Goal: Obtain resource: Obtain resource

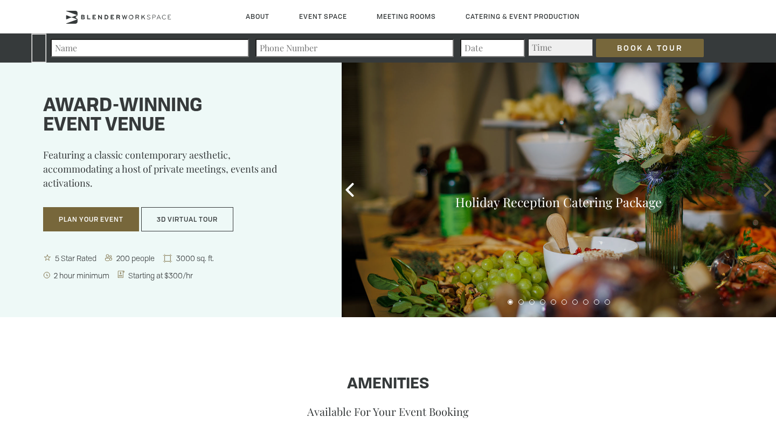
click at [766, 193] on icon at bounding box center [768, 190] width 14 height 14
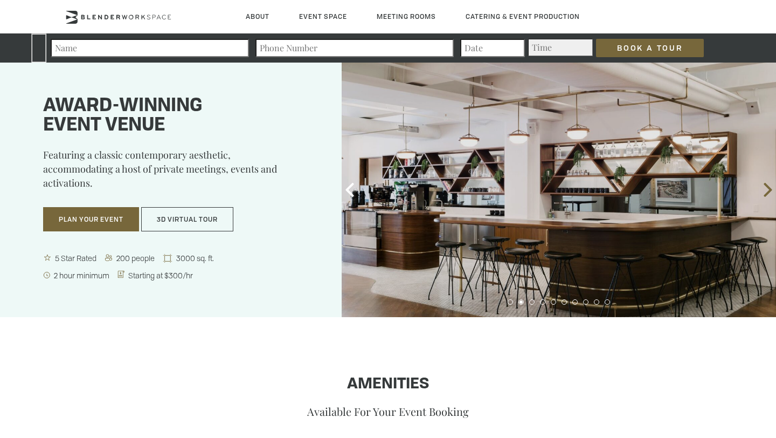
click at [766, 193] on icon at bounding box center [768, 190] width 14 height 14
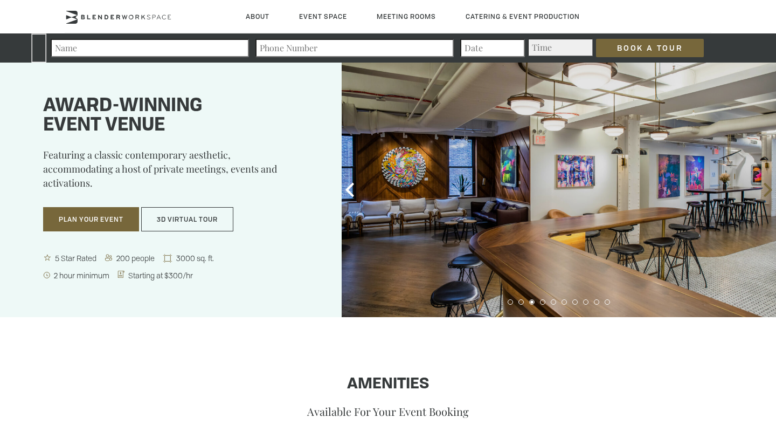
click at [766, 193] on icon at bounding box center [768, 190] width 14 height 14
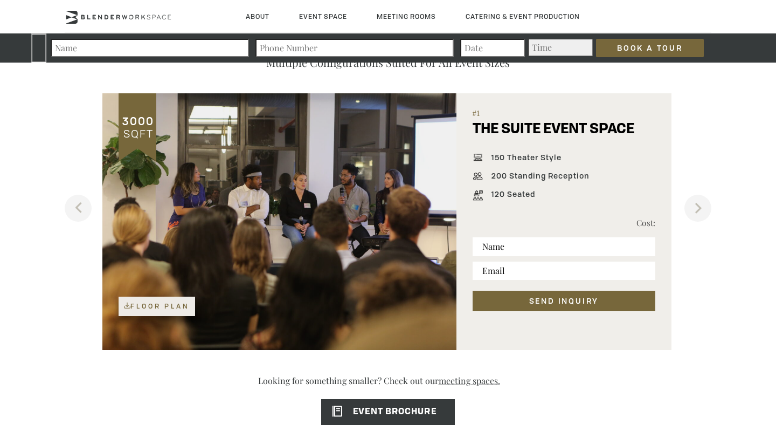
scroll to position [682, 0]
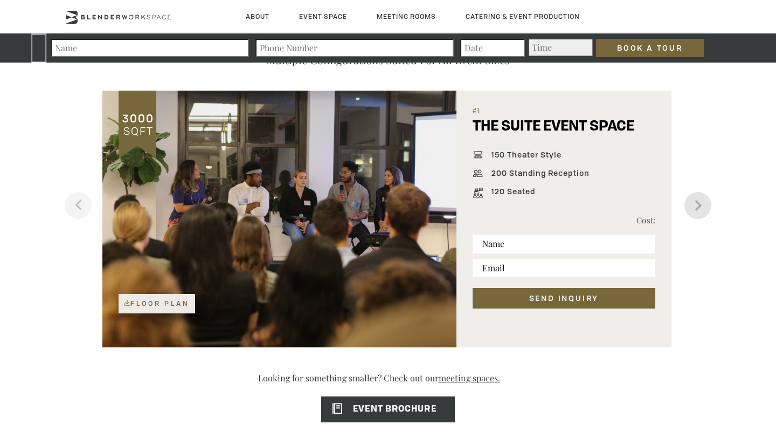
click at [705, 203] on button "Next" at bounding box center [698, 205] width 27 height 27
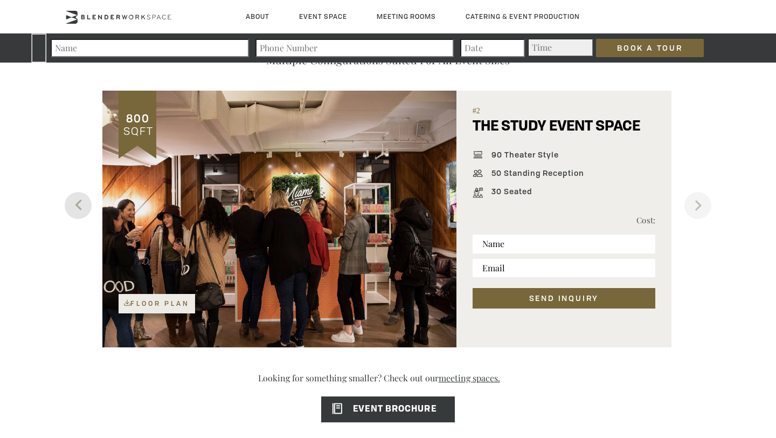
click at [81, 212] on button "Previous" at bounding box center [78, 205] width 27 height 27
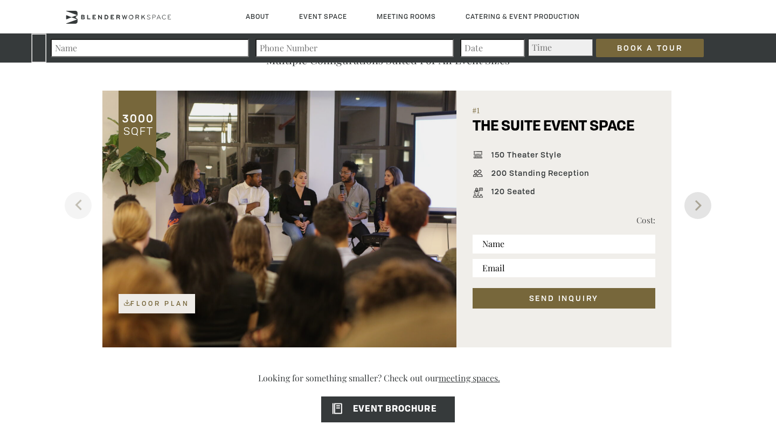
click at [700, 205] on button "Next" at bounding box center [698, 205] width 27 height 27
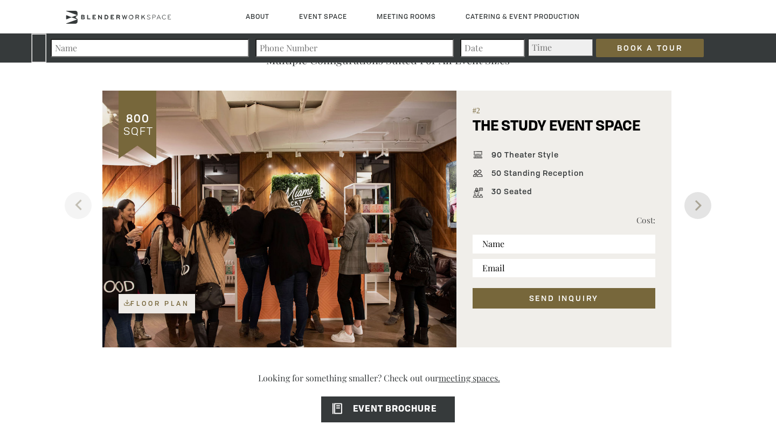
click at [700, 205] on button "Next" at bounding box center [698, 205] width 27 height 27
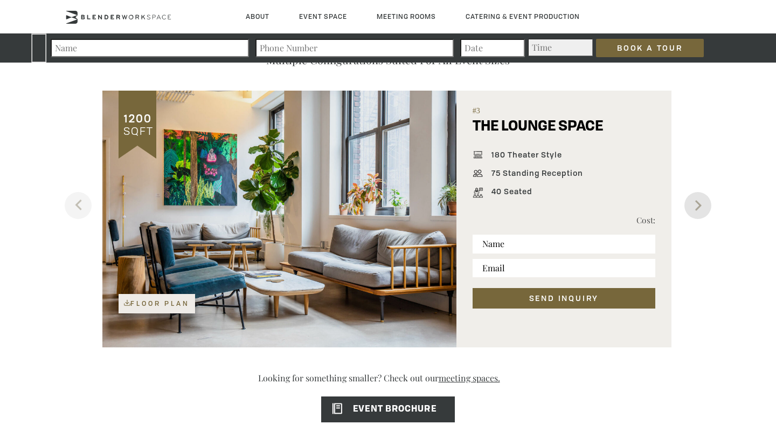
click at [706, 200] on button "Next" at bounding box center [698, 205] width 27 height 27
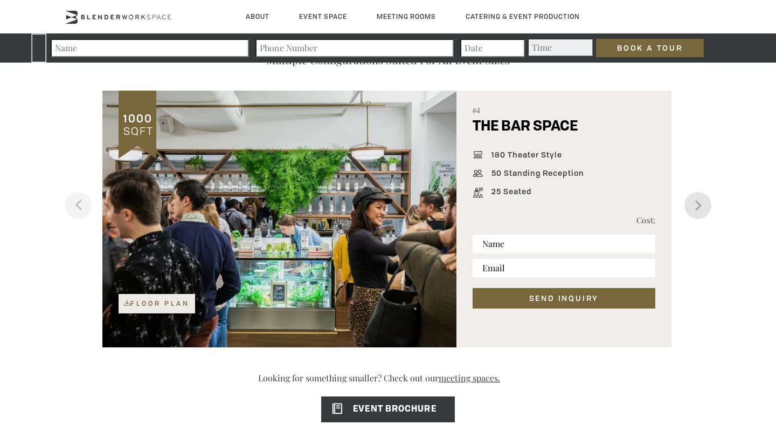
click at [705, 201] on button "Next" at bounding box center [698, 205] width 27 height 27
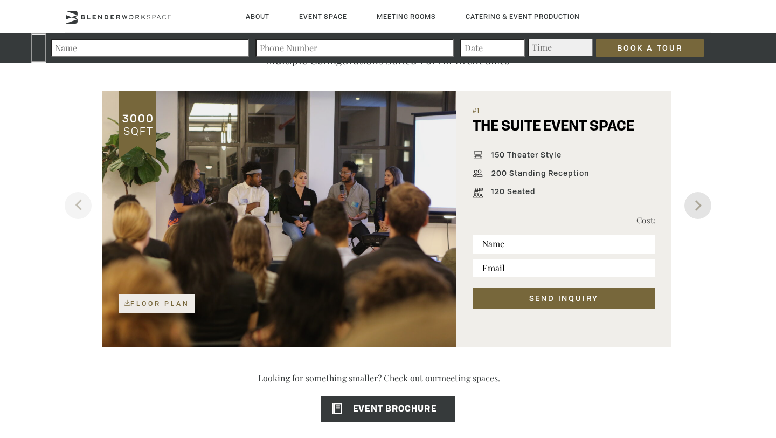
click at [702, 206] on button "Next" at bounding box center [698, 205] width 27 height 27
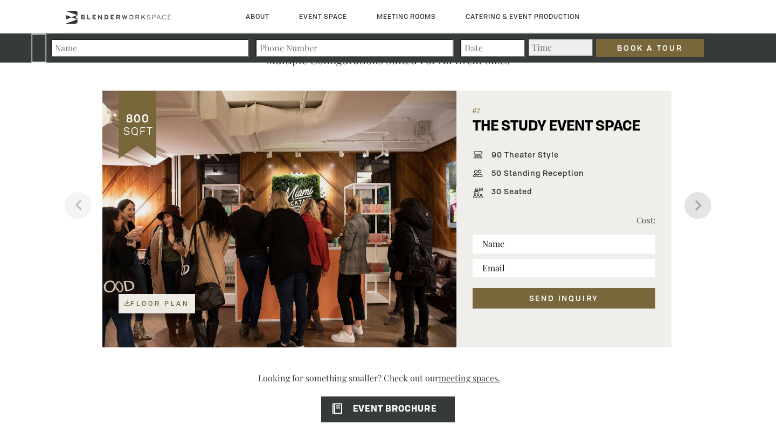
click at [705, 200] on button "Next" at bounding box center [698, 205] width 27 height 27
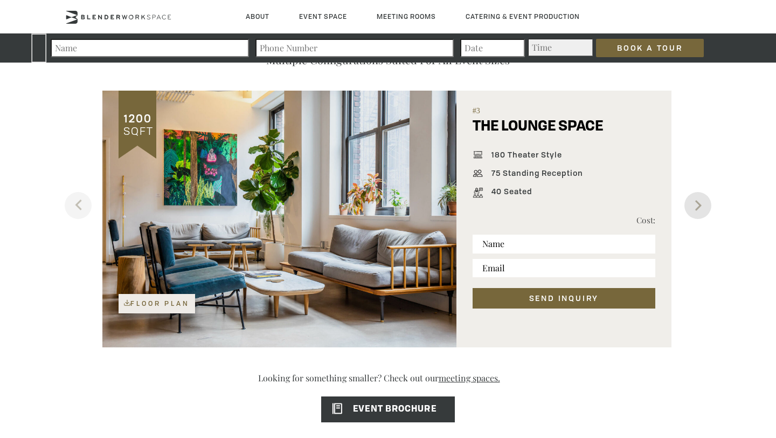
click at [705, 201] on button "Next" at bounding box center [698, 205] width 27 height 27
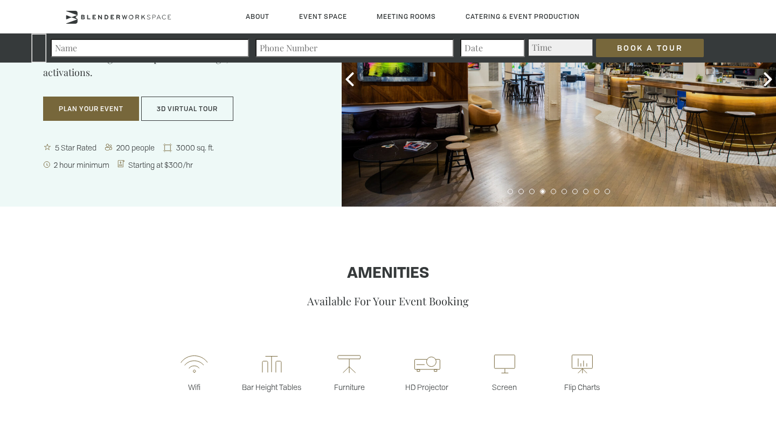
scroll to position [0, 0]
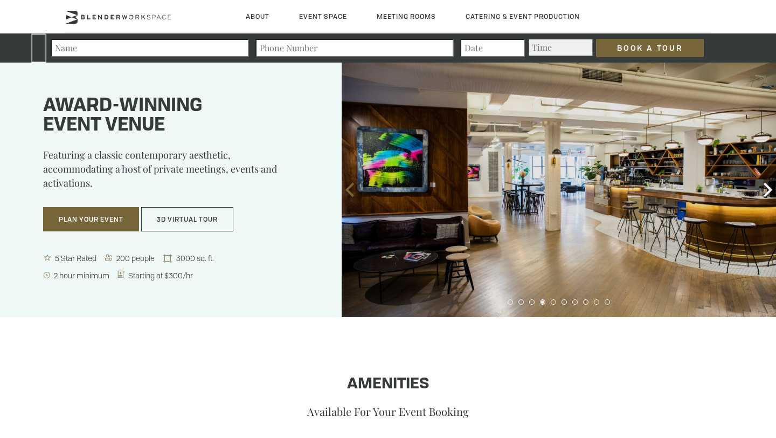
click at [348, 191] on icon at bounding box center [350, 190] width 8 height 14
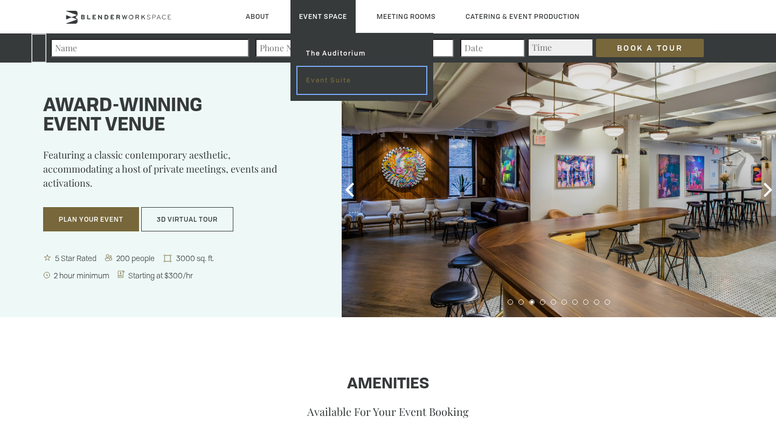
click at [329, 86] on link "Event Suite" at bounding box center [362, 80] width 129 height 27
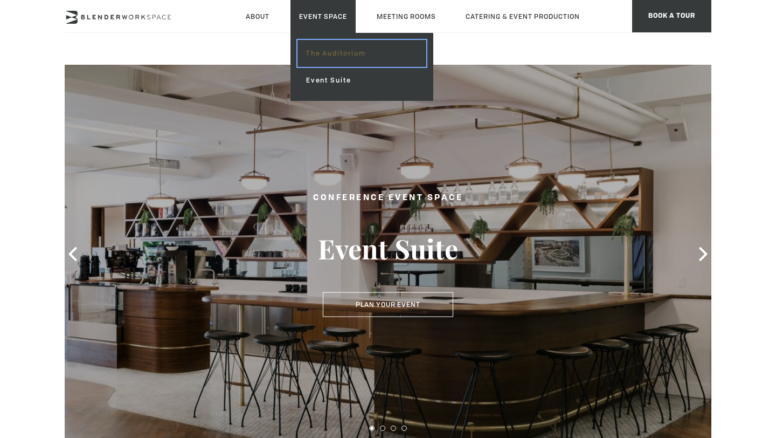
click at [323, 57] on link "The Auditorium" at bounding box center [362, 53] width 129 height 27
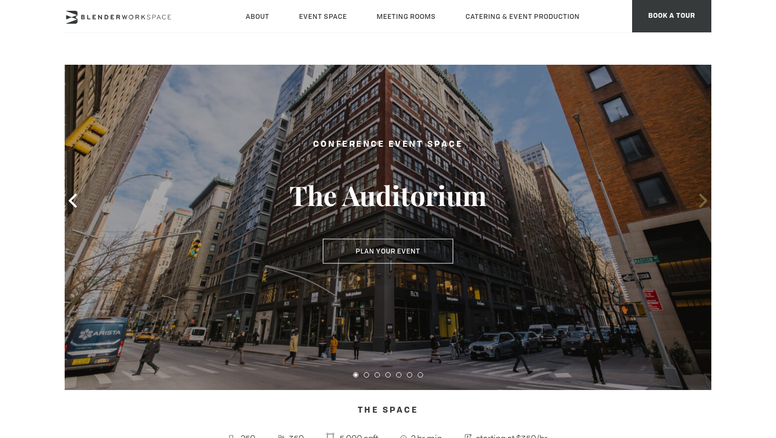
click at [698, 203] on icon at bounding box center [704, 201] width 14 height 14
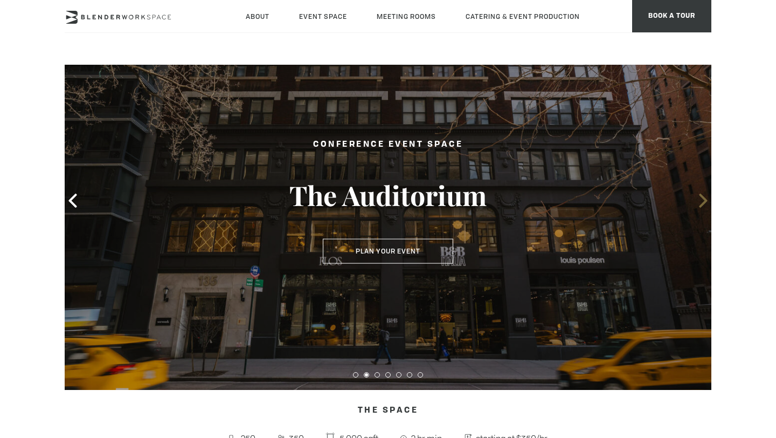
click at [698, 204] on icon at bounding box center [704, 201] width 14 height 14
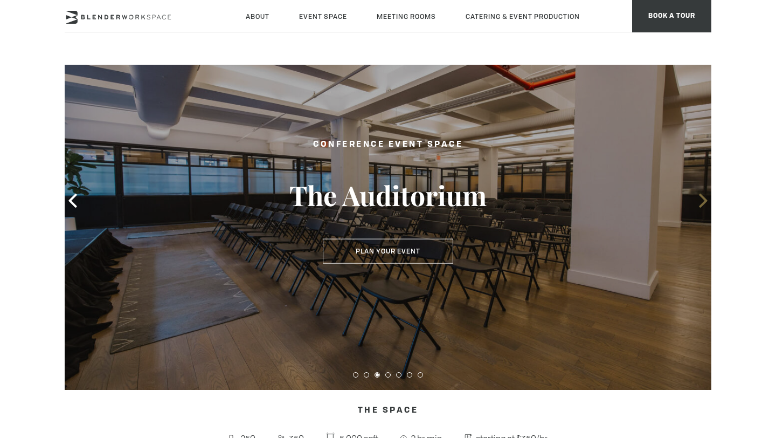
click at [698, 204] on icon at bounding box center [704, 201] width 14 height 14
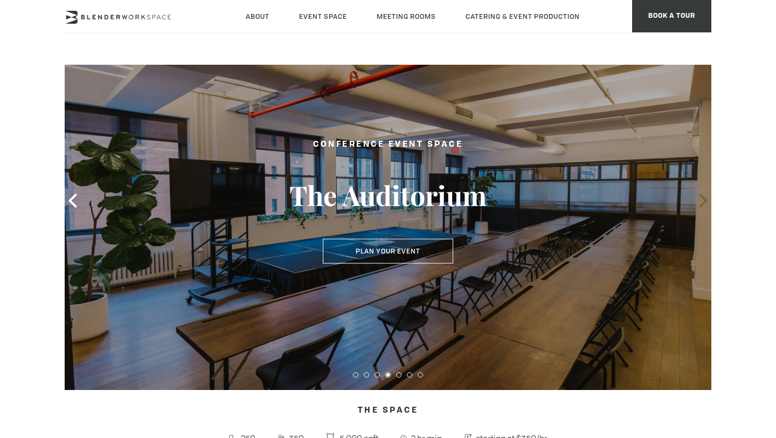
click at [698, 204] on icon at bounding box center [704, 201] width 14 height 14
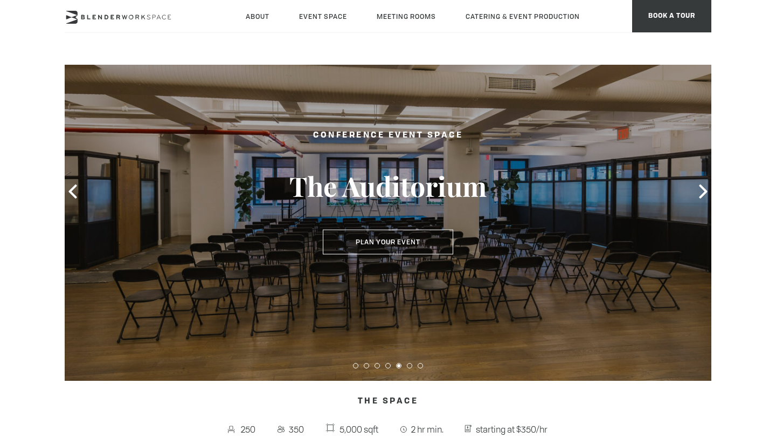
scroll to position [64, 0]
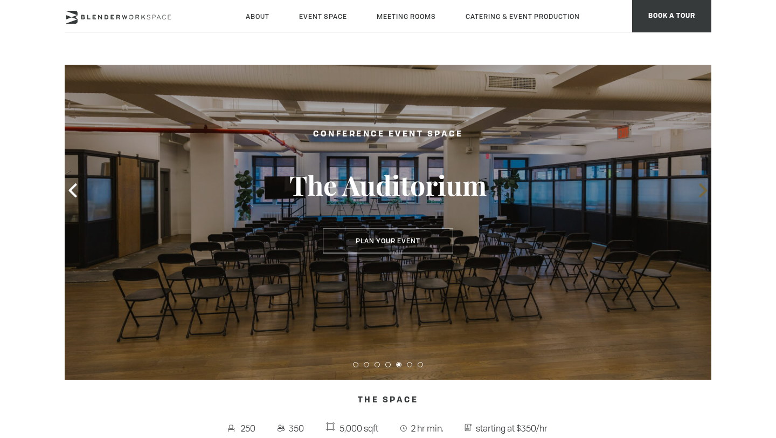
click at [704, 192] on icon at bounding box center [703, 190] width 8 height 14
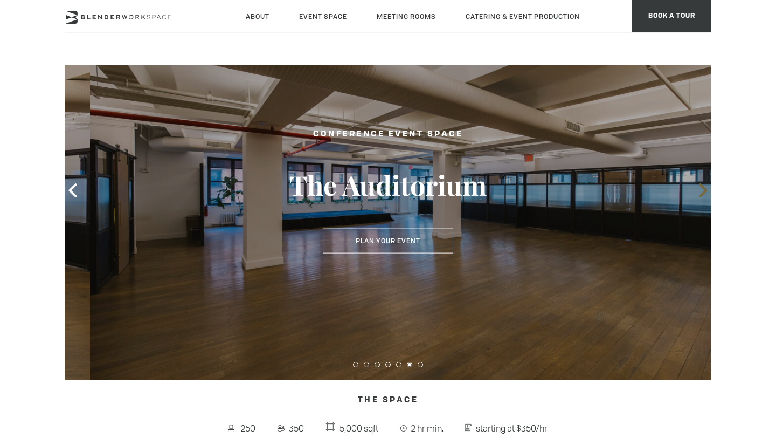
click at [704, 192] on icon at bounding box center [703, 190] width 8 height 14
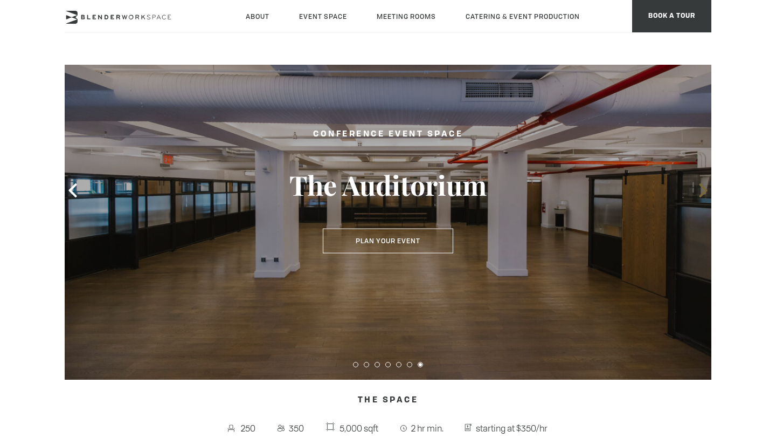
click at [706, 195] on icon at bounding box center [704, 190] width 14 height 14
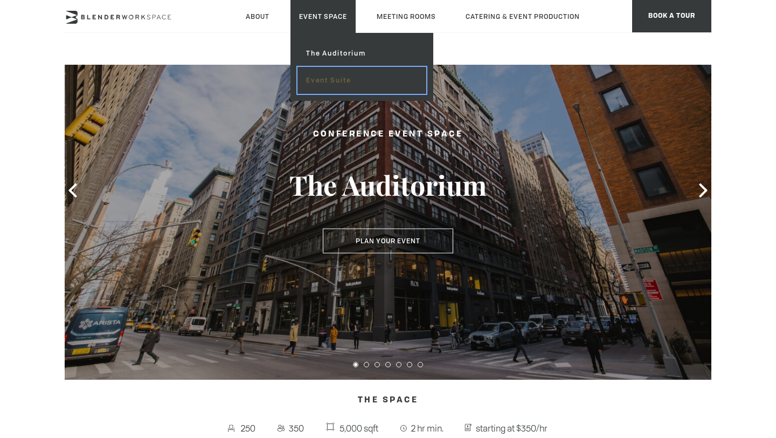
click at [336, 74] on link "Event Suite" at bounding box center [362, 80] width 129 height 27
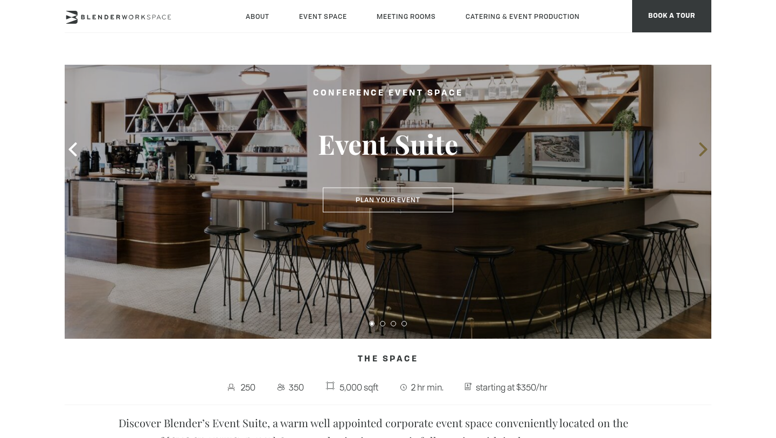
scroll to position [105, 0]
click at [702, 151] on icon at bounding box center [704, 149] width 14 height 14
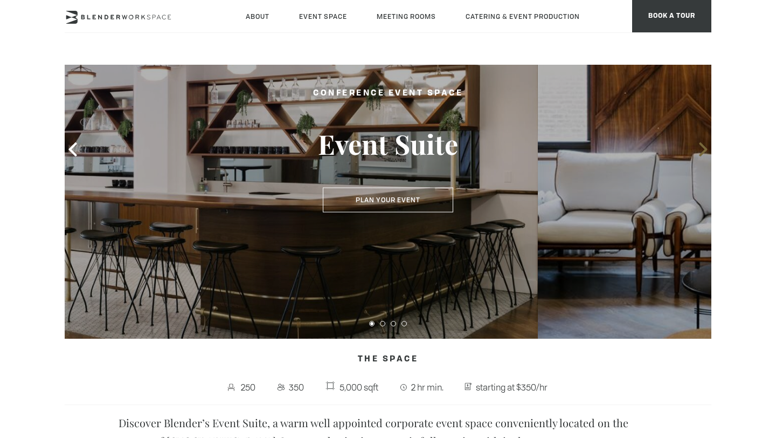
scroll to position [0, 0]
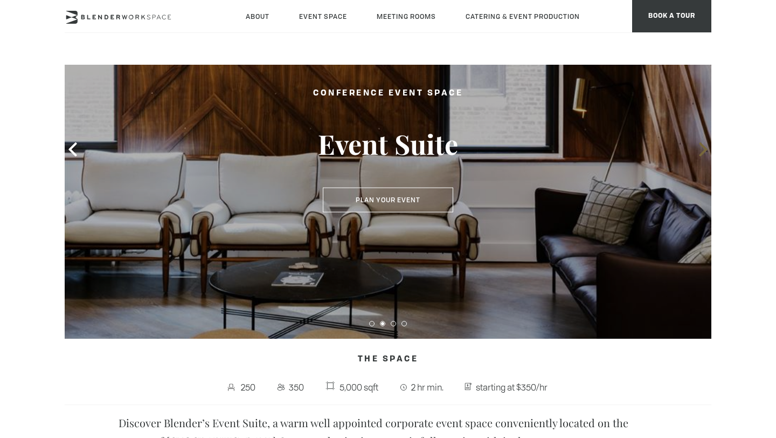
click at [703, 151] on icon at bounding box center [703, 149] width 8 height 14
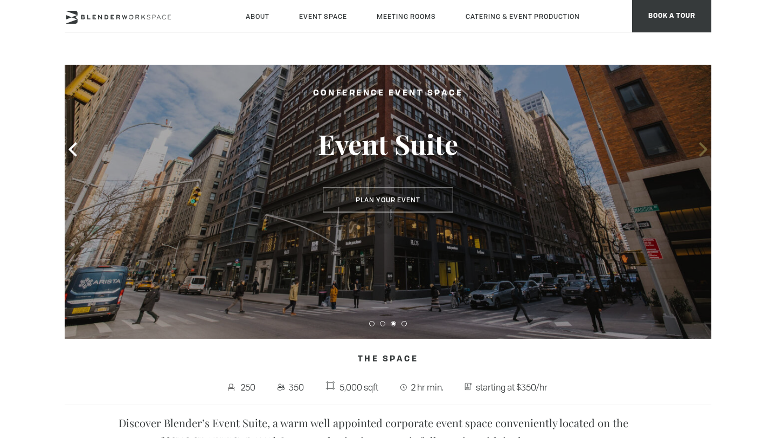
click at [703, 152] on icon at bounding box center [703, 149] width 8 height 14
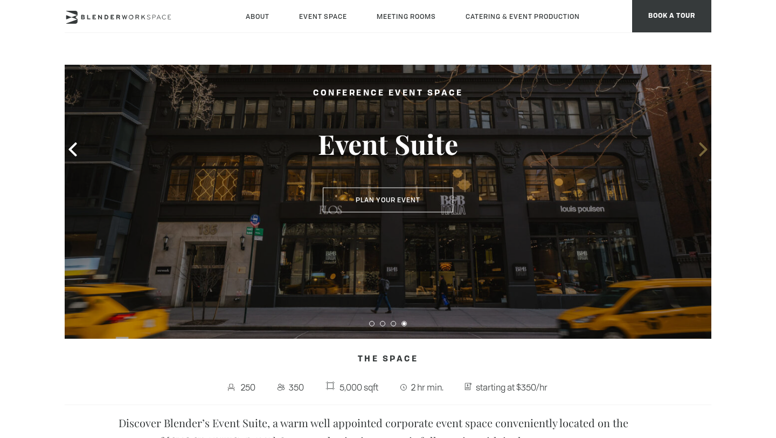
click at [704, 152] on icon at bounding box center [703, 149] width 8 height 14
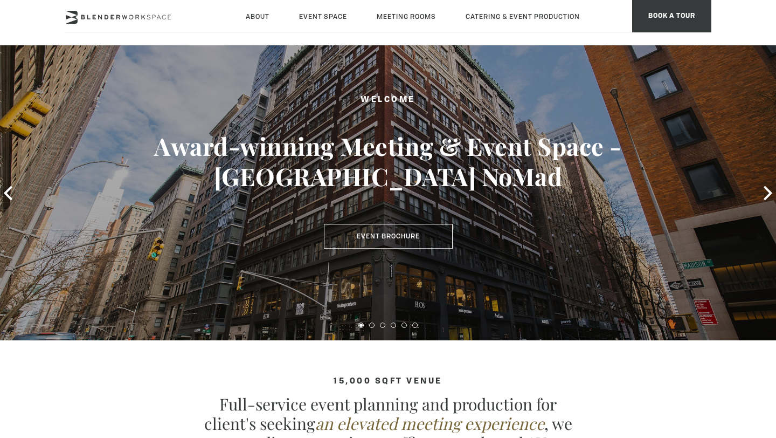
scroll to position [78, 0]
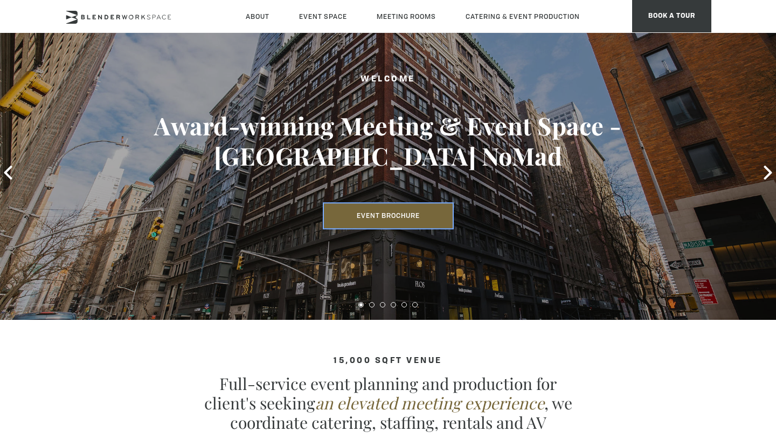
click at [391, 215] on link "Event Brochure" at bounding box center [388, 216] width 129 height 25
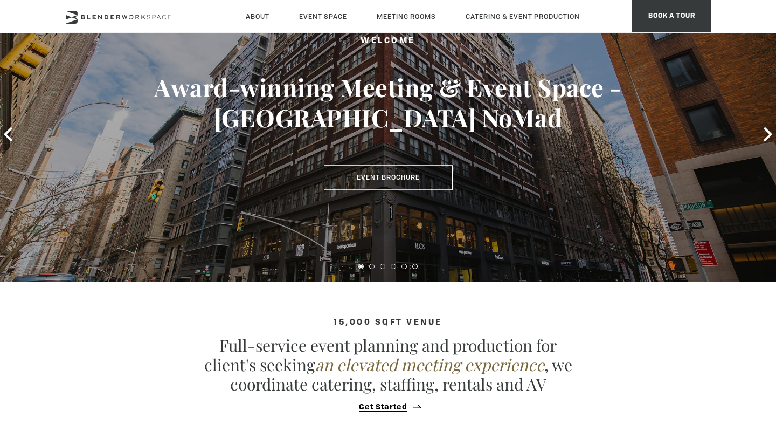
scroll to position [122, 0]
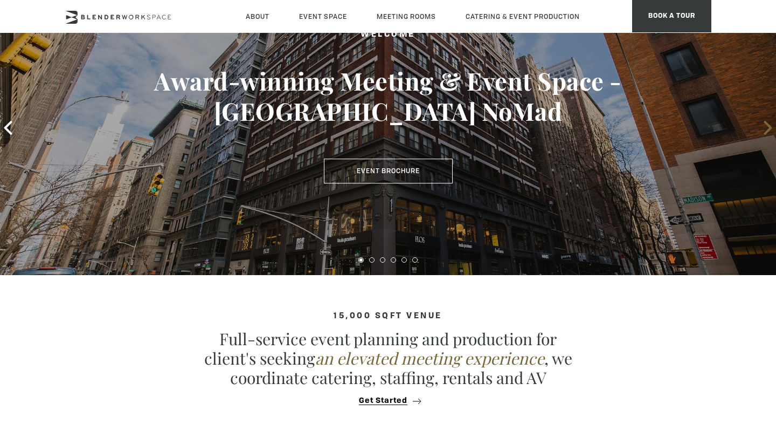
click at [764, 129] on icon at bounding box center [768, 128] width 14 height 14
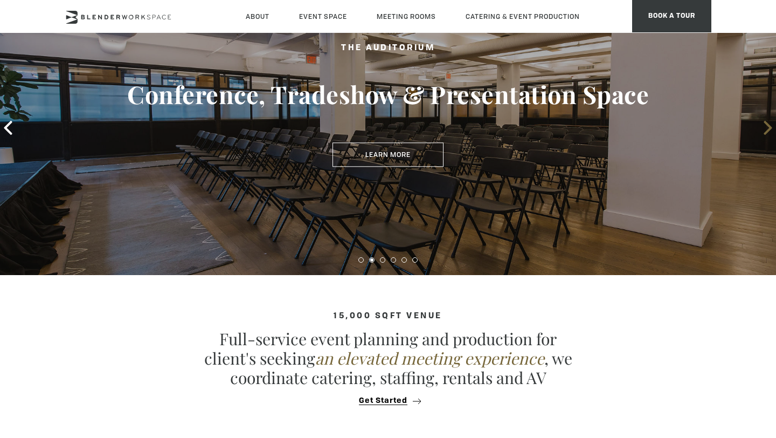
click at [763, 129] on icon at bounding box center [768, 128] width 14 height 14
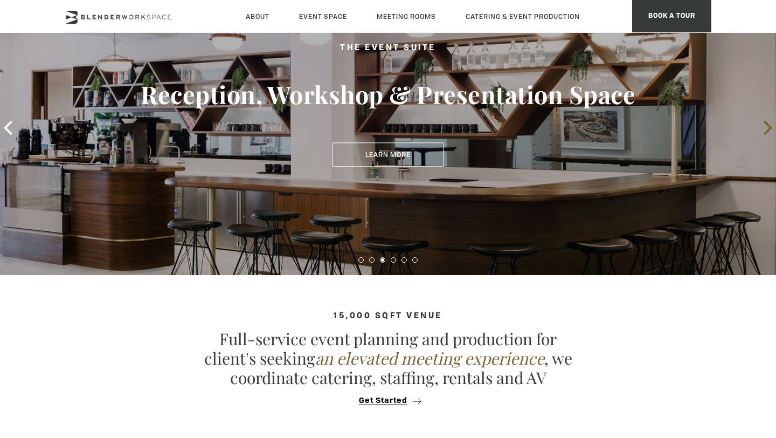
click at [764, 126] on icon at bounding box center [768, 128] width 14 height 14
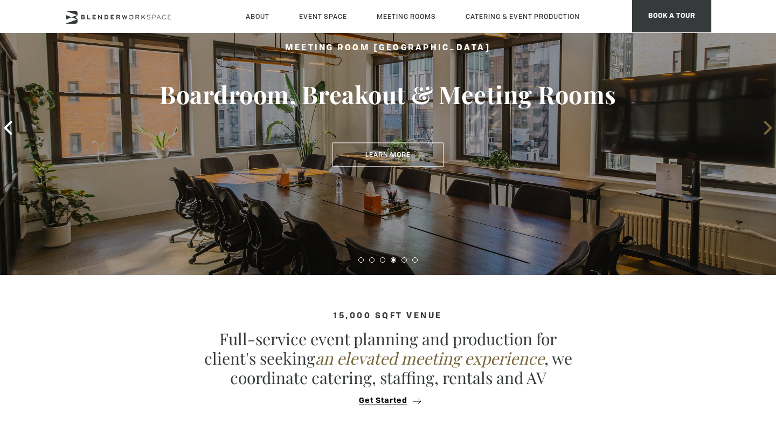
click at [764, 126] on icon at bounding box center [768, 128] width 14 height 14
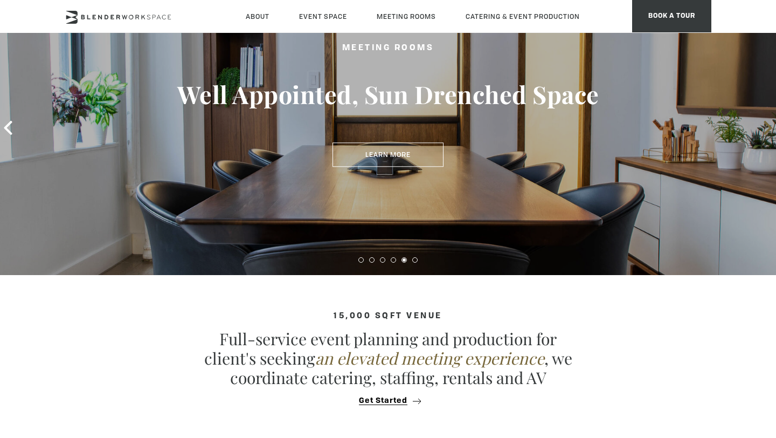
click at [764, 127] on icon at bounding box center [768, 128] width 14 height 14
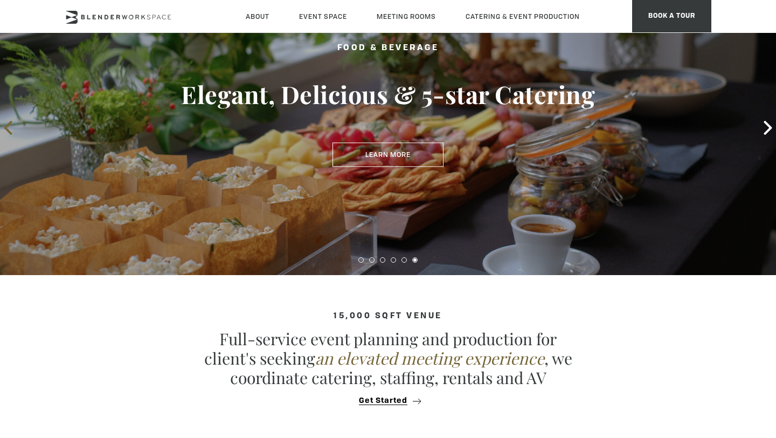
click at [14, 120] on span at bounding box center [8, 128] width 16 height 16
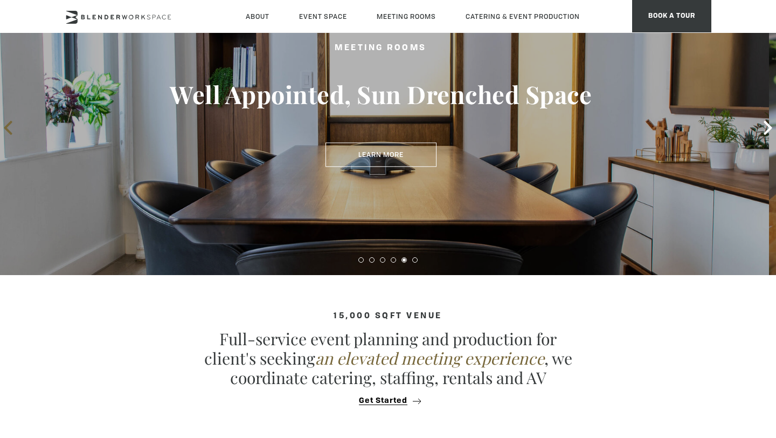
click at [14, 127] on icon at bounding box center [8, 128] width 14 height 14
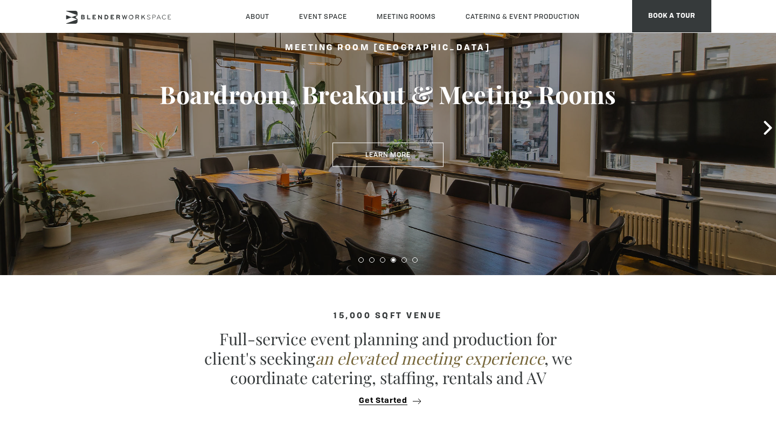
click at [15, 128] on icon at bounding box center [8, 128] width 14 height 14
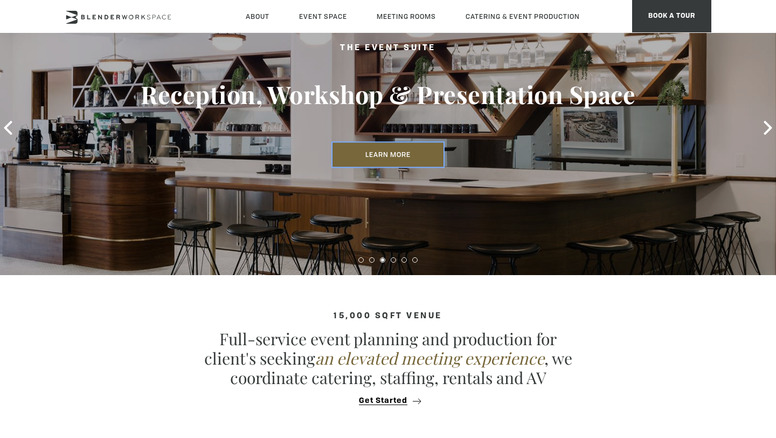
click at [411, 155] on link "Learn More" at bounding box center [388, 154] width 111 height 25
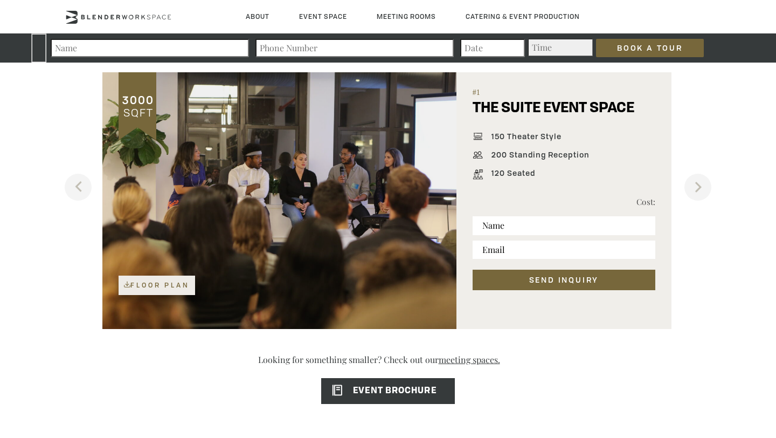
scroll to position [701, 0]
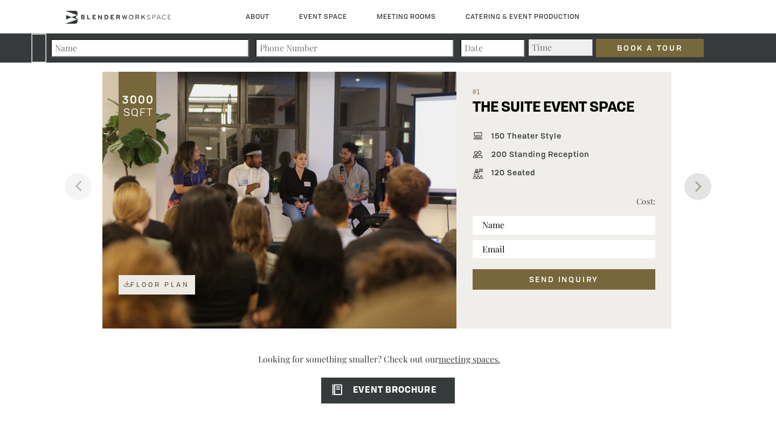
click at [707, 181] on button "Next" at bounding box center [698, 186] width 27 height 27
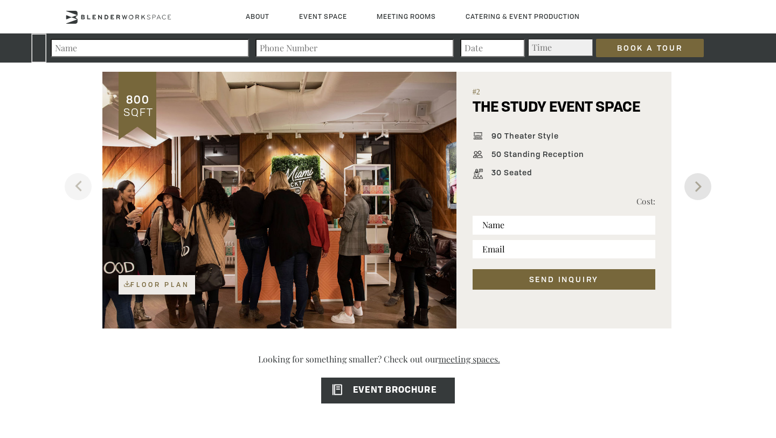
click at [707, 180] on button "Next" at bounding box center [698, 186] width 27 height 27
